Goal: Transaction & Acquisition: Purchase product/service

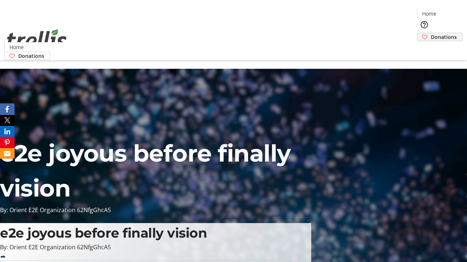
click at [430, 33] on span "Donations" at bounding box center [443, 37] width 26 height 8
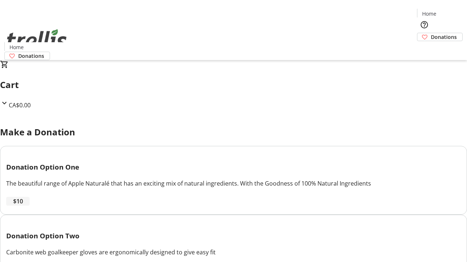
click at [23, 206] on span "$10" at bounding box center [18, 201] width 10 height 9
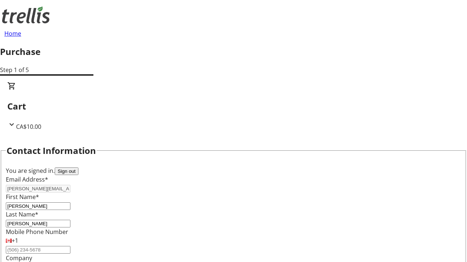
select select "CA"
type input "[STREET_ADDRESS][PERSON_NAME]"
type input "Kelowna"
select select "BC"
type input "Kelowna"
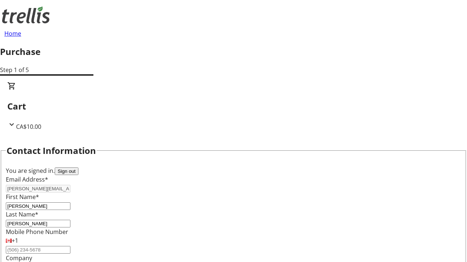
type input "V1Y 0C2"
